Goal: Navigation & Orientation: Understand site structure

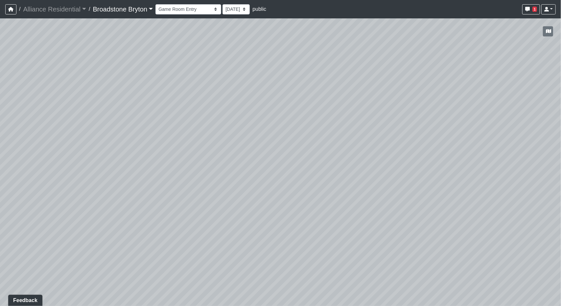
click at [375, 165] on div "Loading... Kitchen Loading... Living Room Loading... Corridor Entry Loading... …" at bounding box center [280, 162] width 561 height 288
drag, startPoint x: 152, startPoint y: 184, endPoint x: 409, endPoint y: 176, distance: 257.8
click at [409, 176] on div "Loading... Kitchen Loading... Living Room Loading... Corridor Entry Loading... …" at bounding box center [280, 162] width 561 height 288
drag, startPoint x: 208, startPoint y: 148, endPoint x: 192, endPoint y: 155, distance: 18.0
click at [178, 155] on div "Loading... Kitchen Loading... Living Room Loading... Corridor Entry Loading... …" at bounding box center [280, 162] width 561 height 288
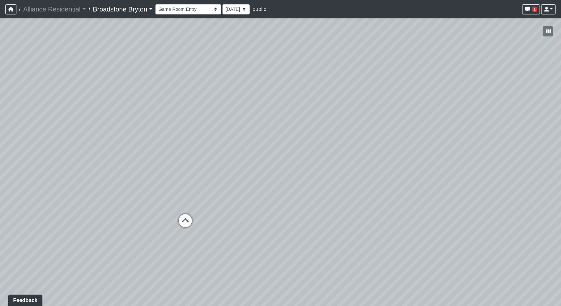
drag, startPoint x: 450, startPoint y: 157, endPoint x: 23, endPoint y: 157, distance: 426.3
click at [23, 157] on div "Loading... Kitchen Loading... Living Room Loading... Corridor Entry Loading... …" at bounding box center [280, 162] width 561 height 288
drag, startPoint x: 95, startPoint y: 149, endPoint x: 362, endPoint y: 148, distance: 267.5
click at [362, 148] on div "Loading... Kitchen Loading... Living Room Loading... Corridor Entry Loading... …" at bounding box center [280, 162] width 561 height 288
click at [169, 221] on icon at bounding box center [168, 225] width 20 height 20
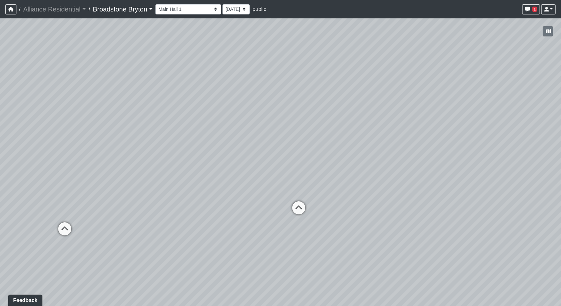
drag, startPoint x: 395, startPoint y: 175, endPoint x: 0, endPoint y: 187, distance: 395.2
click at [0, 187] on div "Loading... Kitchen Loading... Living Room Loading... Corridor Entry Loading... …" at bounding box center [280, 162] width 561 height 288
drag, startPoint x: 165, startPoint y: 182, endPoint x: 314, endPoint y: 180, distance: 148.9
click at [314, 180] on div "Loading... Kitchen Loading... Living Room Loading... Corridor Entry Loading... …" at bounding box center [280, 162] width 561 height 288
click at [417, 214] on icon at bounding box center [420, 220] width 20 height 20
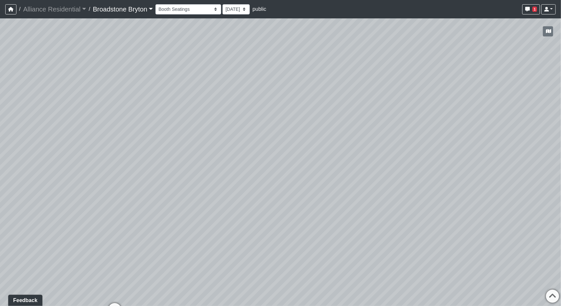
drag, startPoint x: 170, startPoint y: 179, endPoint x: 419, endPoint y: 156, distance: 250.5
click at [419, 156] on div "Loading... Kitchen Loading... Living Room Loading... Corridor Entry Loading... …" at bounding box center [280, 162] width 561 height 288
drag, startPoint x: 121, startPoint y: 190, endPoint x: 447, endPoint y: 169, distance: 327.0
click at [447, 169] on div "Loading... Kitchen Loading... Living Room Loading... Corridor Entry Loading... …" at bounding box center [280, 162] width 561 height 288
drag, startPoint x: 179, startPoint y: 167, endPoint x: 1, endPoint y: 188, distance: 179.1
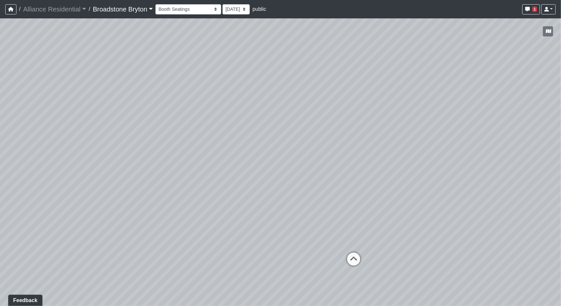
click at [0, 188] on div "Loading... Kitchen Loading... Living Room Loading... Corridor Entry Loading... …" at bounding box center [280, 162] width 561 height 288
drag, startPoint x: 467, startPoint y: 192, endPoint x: 60, endPoint y: 194, distance: 406.2
click at [60, 194] on div "Loading... Kitchen Loading... Living Room Loading... Corridor Entry Loading... …" at bounding box center [280, 162] width 561 height 288
click at [299, 249] on icon at bounding box center [299, 250] width 20 height 20
drag, startPoint x: 91, startPoint y: 146, endPoint x: 381, endPoint y: 127, distance: 290.5
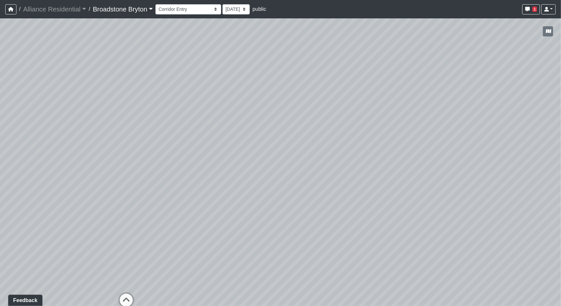
click at [381, 127] on div "Loading... Kitchen Loading... Living Room Loading... Corridor Entry Loading... …" at bounding box center [280, 162] width 561 height 288
drag, startPoint x: 192, startPoint y: 98, endPoint x: 398, endPoint y: 125, distance: 207.9
click at [430, 165] on div "Loading... Kitchen Loading... Living Room Loading... Corridor Entry Loading... …" at bounding box center [280, 162] width 561 height 288
drag, startPoint x: 138, startPoint y: 112, endPoint x: 0, endPoint y: 128, distance: 139.3
click at [0, 129] on div "Loading... Kitchen Loading... Living Room Loading... Corridor Entry Loading... …" at bounding box center [280, 162] width 561 height 288
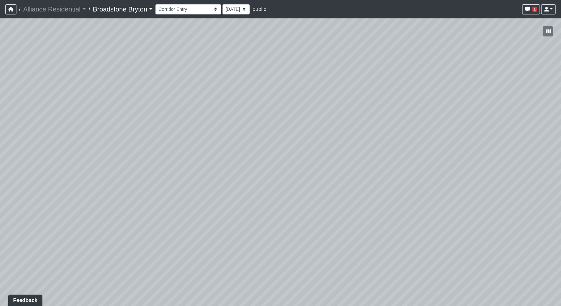
drag, startPoint x: 397, startPoint y: 162, endPoint x: 561, endPoint y: 82, distance: 181.8
click at [561, 81] on div "Loading... Kitchen Loading... Living Room Loading... Corridor Entry Loading... …" at bounding box center [280, 162] width 561 height 288
drag, startPoint x: 293, startPoint y: 115, endPoint x: 67, endPoint y: 110, distance: 226.1
click at [0, 118] on div "Loading... Kitchen Loading... Living Room Loading... Corridor Entry Loading... …" at bounding box center [280, 162] width 561 height 288
drag, startPoint x: 438, startPoint y: 137, endPoint x: 283, endPoint y: 80, distance: 165.2
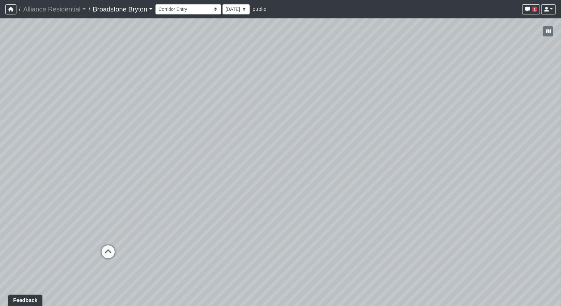
click at [317, 64] on div "Loading... Kitchen Loading... Living Room Loading... Corridor Entry Loading... …" at bounding box center [280, 162] width 561 height 288
click at [81, 230] on icon at bounding box center [81, 236] width 20 height 20
drag, startPoint x: 365, startPoint y: 116, endPoint x: 62, endPoint y: 154, distance: 306.1
click at [114, 150] on div "Loading... Kitchen Loading... Living Room Loading... Corridor Entry Loading... …" at bounding box center [280, 162] width 561 height 288
drag, startPoint x: 245, startPoint y: 94, endPoint x: 471, endPoint y: 66, distance: 226.9
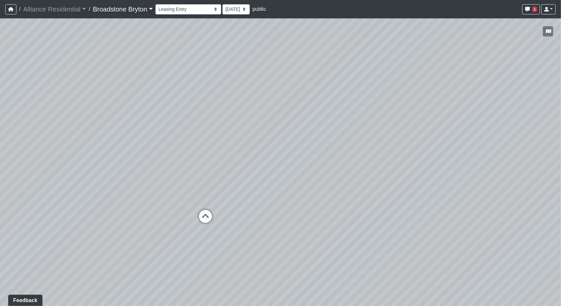
click at [471, 66] on div "Loading... Kitchen Loading... Living Room Loading... Corridor Entry Loading... …" at bounding box center [280, 162] width 561 height 288
click at [194, 206] on div "Loading... Kitchen Loading... Living Room Loading... Corridor Entry Loading... …" at bounding box center [280, 162] width 561 height 288
click at [205, 213] on icon at bounding box center [206, 220] width 20 height 20
drag, startPoint x: 426, startPoint y: 102, endPoint x: 0, endPoint y: 179, distance: 432.9
click at [0, 179] on div "Loading... Kitchen Loading... Living Room Loading... Corridor Entry Loading... …" at bounding box center [280, 162] width 561 height 288
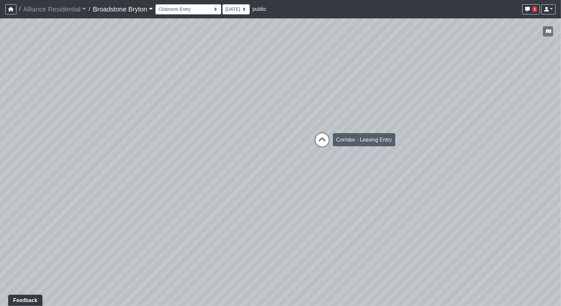
click at [321, 142] on icon at bounding box center [322, 143] width 20 height 20
drag, startPoint x: 271, startPoint y: 152, endPoint x: 357, endPoint y: 153, distance: 86.4
click at [357, 153] on div "Loading... Kitchen Loading... Living Room Loading... Corridor Entry Loading... …" at bounding box center [280, 162] width 561 height 288
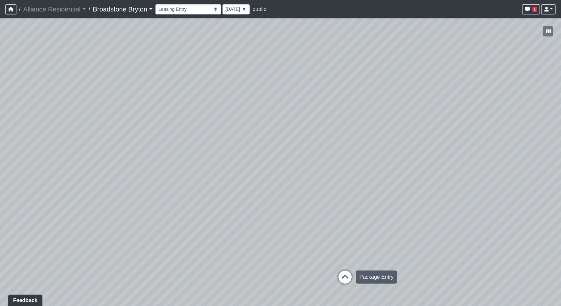
click at [344, 277] on icon at bounding box center [346, 281] width 20 height 20
select select "gUVY8ahVxTvraUbZNqBwkD"
drag, startPoint x: 212, startPoint y: 204, endPoint x: 517, endPoint y: 297, distance: 318.8
click at [517, 297] on div "Loading... Kitchen Loading... Living Room Loading... Corridor Entry Loading... …" at bounding box center [280, 162] width 561 height 288
drag, startPoint x: 386, startPoint y: 143, endPoint x: 32, endPoint y: 120, distance: 355.3
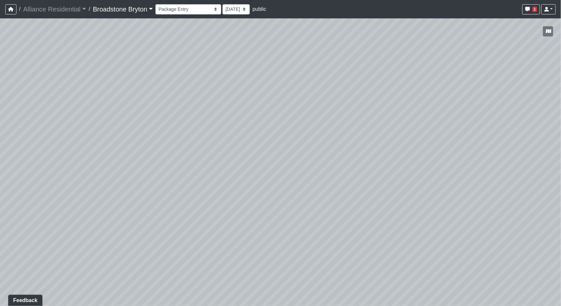
click at [27, 129] on div "Loading... Kitchen Loading... Living Room Loading... Corridor Entry Loading... …" at bounding box center [280, 162] width 561 height 288
drag, startPoint x: 213, startPoint y: 161, endPoint x: 561, endPoint y: 136, distance: 348.3
click at [561, 136] on div "Loading... Kitchen Loading... Living Room Loading... Corridor Entry Loading... …" at bounding box center [280, 162] width 561 height 288
drag, startPoint x: 105, startPoint y: 111, endPoint x: 36, endPoint y: 184, distance: 101.1
click at [36, 184] on div "Loading... Kitchen Loading... Living Room Loading... Corridor Entry Loading... …" at bounding box center [280, 162] width 561 height 288
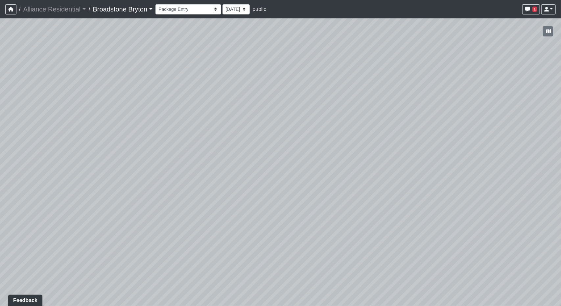
drag, startPoint x: 321, startPoint y: 104, endPoint x: 64, endPoint y: 52, distance: 261.9
click at [66, 52] on div "Loading... Kitchen Loading... Living Room Loading... Corridor Entry Loading... …" at bounding box center [280, 162] width 561 height 288
drag, startPoint x: 370, startPoint y: 160, endPoint x: 298, endPoint y: 134, distance: 76.6
click at [298, 134] on div "Loading... Kitchen Loading... Living Room Loading... Corridor Entry Loading... …" at bounding box center [280, 162] width 561 height 288
